Goal: Obtain resource: Obtain resource

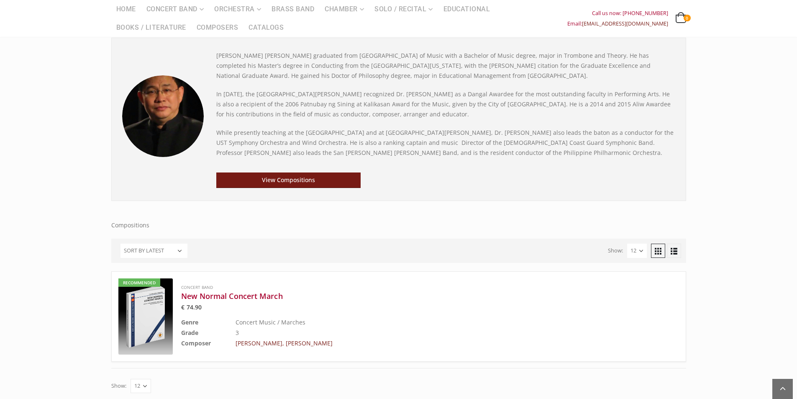
scroll to position [42, 0]
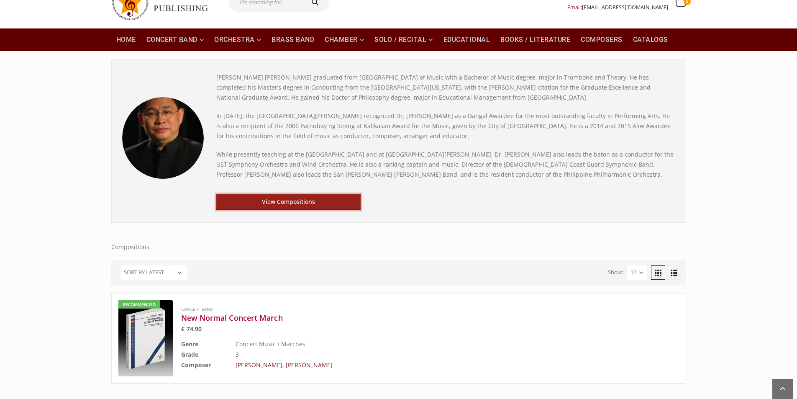
click at [237, 201] on link "View Compositions" at bounding box center [288, 201] width 145 height 15
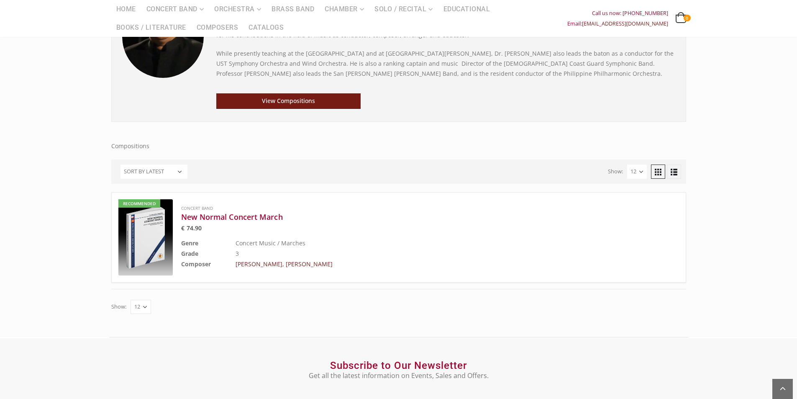
scroll to position [42, 0]
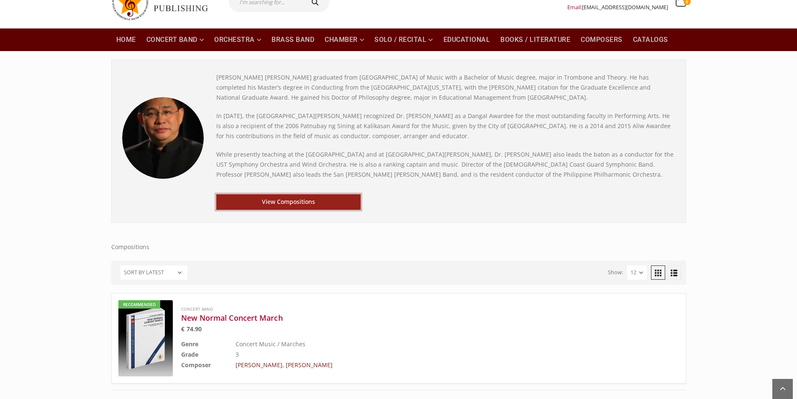
click at [266, 196] on link "View Compositions" at bounding box center [288, 201] width 145 height 15
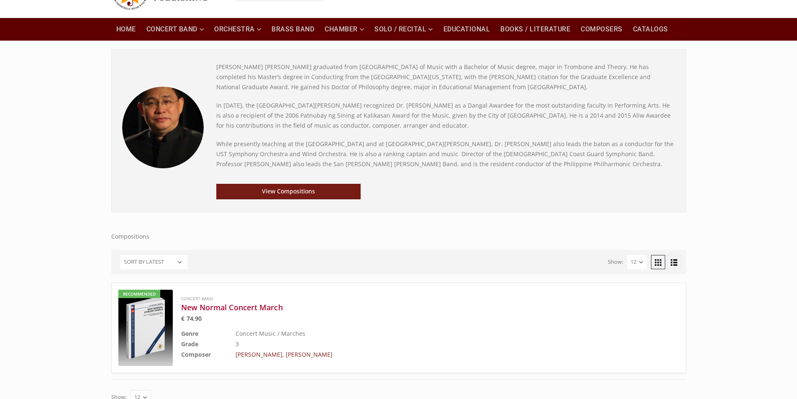
scroll to position [84, 0]
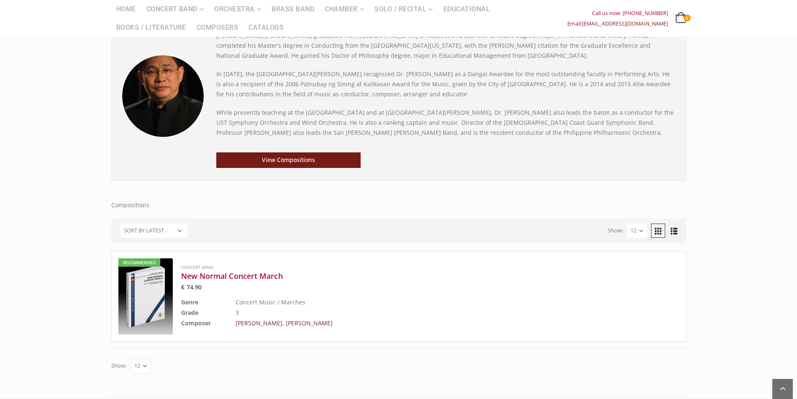
click at [155, 293] on img at bounding box center [145, 296] width 54 height 76
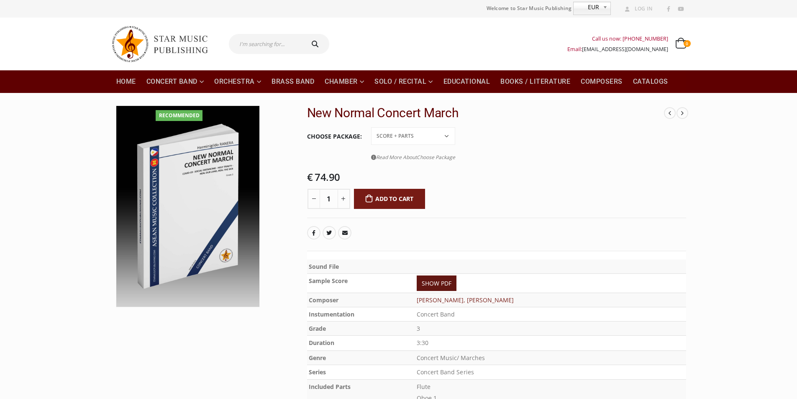
click at [457, 277] on link "SHOW PDF" at bounding box center [437, 282] width 40 height 15
